Goal: Navigation & Orientation: Find specific page/section

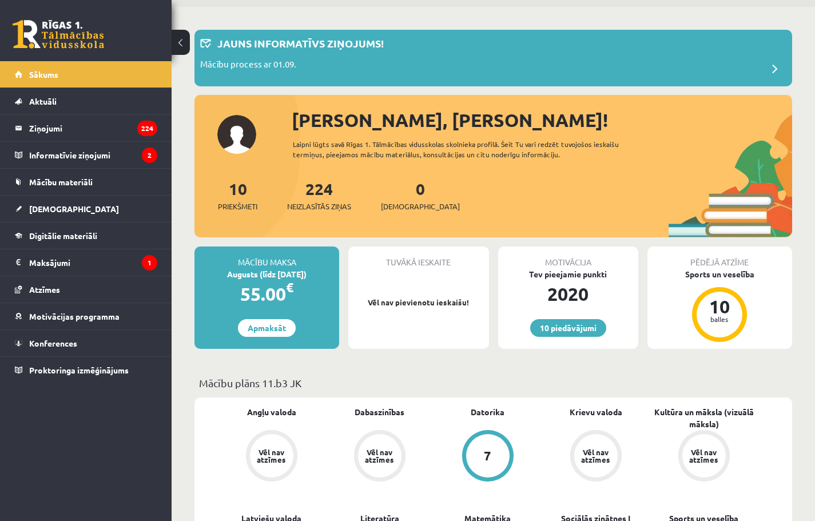
scroll to position [229, 0]
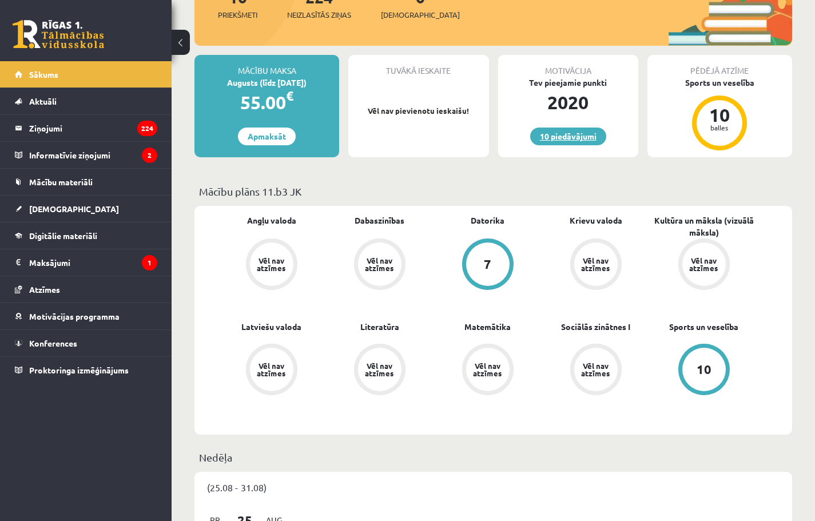
click at [578, 139] on link "10 piedāvājumi" at bounding box center [568, 136] width 76 height 18
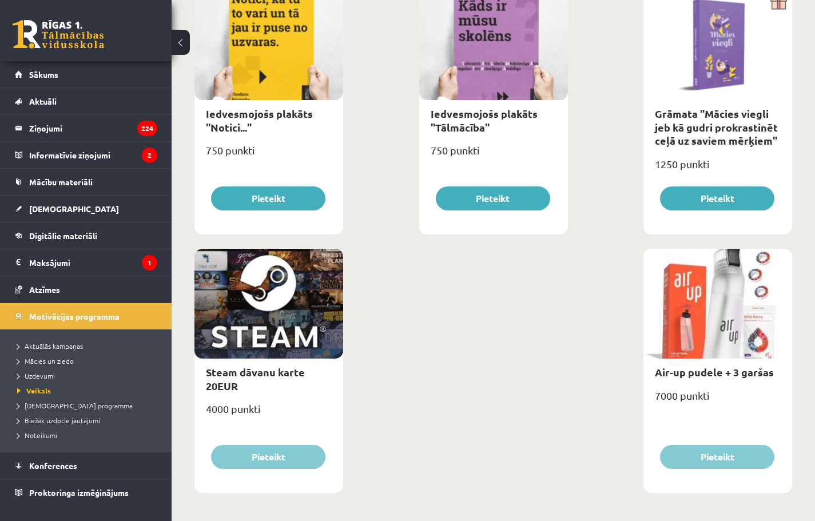
scroll to position [1752, 0]
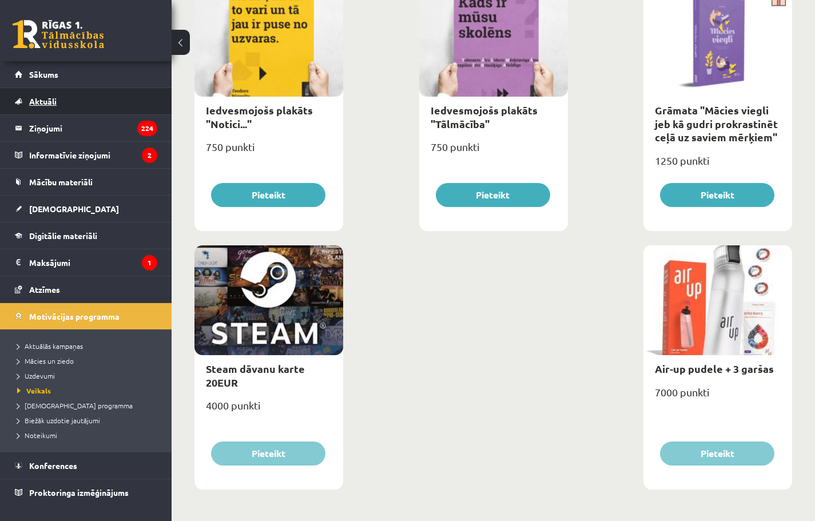
click at [54, 104] on span "Aktuāli" at bounding box center [42, 101] width 27 height 10
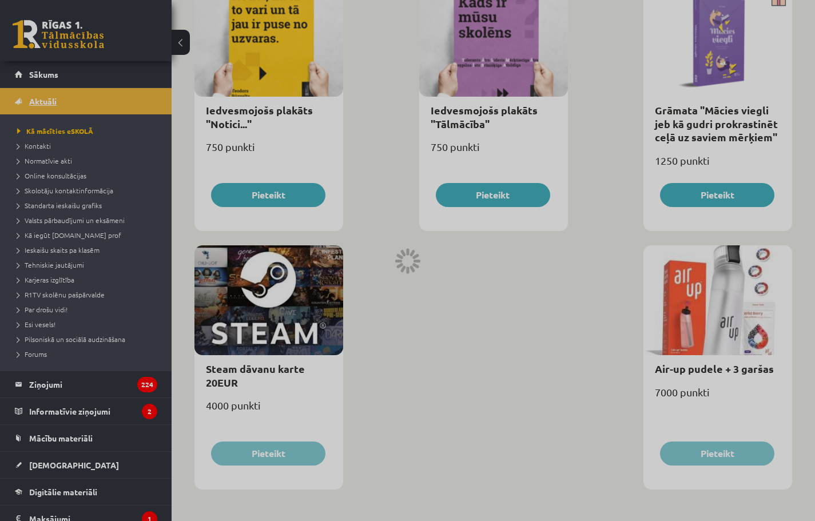
scroll to position [725, 0]
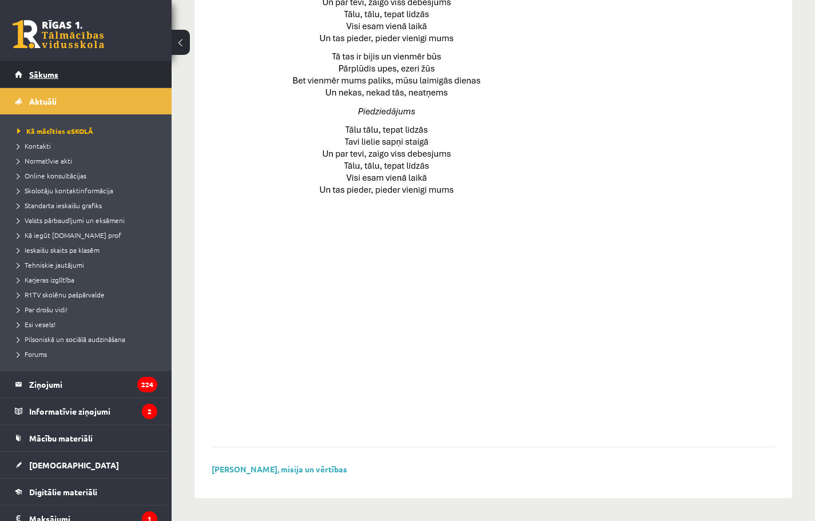
click at [52, 74] on span "Sākums" at bounding box center [43, 74] width 29 height 10
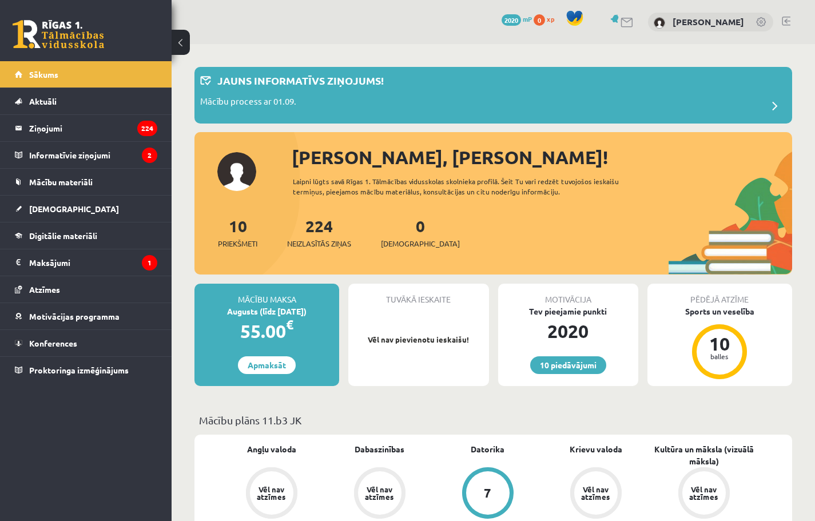
click at [634, 25] on link at bounding box center [627, 23] width 14 height 10
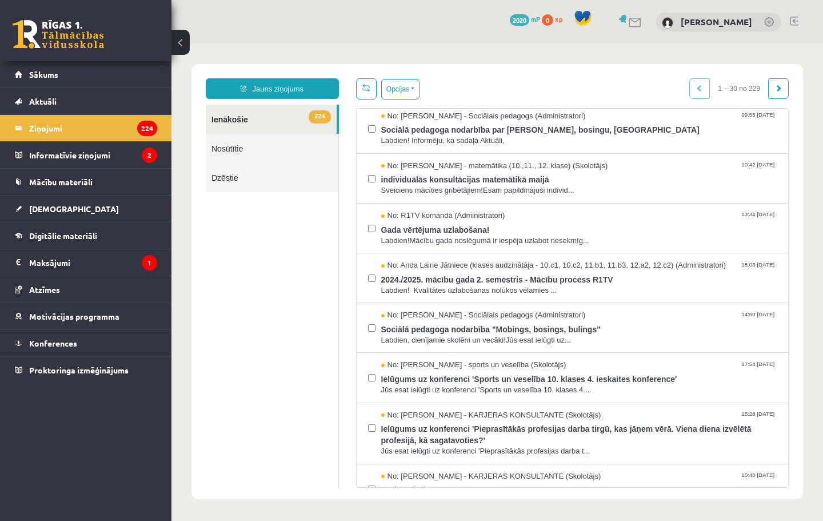
scroll to position [743, 0]
